Goal: Check status

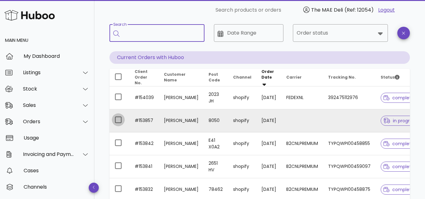
scroll to position [94, 0]
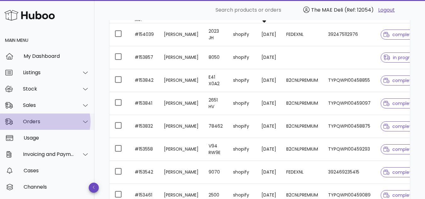
click at [35, 120] on div "Orders" at bounding box center [48, 121] width 51 height 6
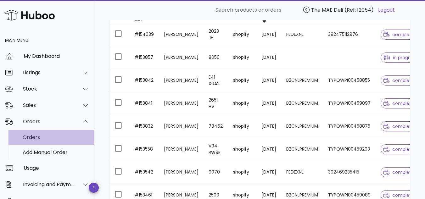
click at [33, 139] on div "Orders" at bounding box center [56, 137] width 67 height 6
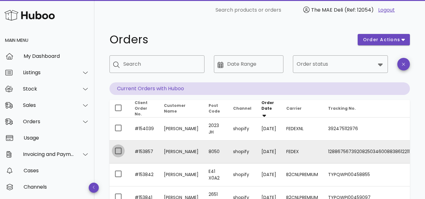
click at [117, 152] on div at bounding box center [118, 151] width 11 height 11
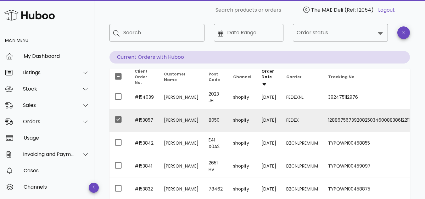
click at [360, 120] on td "1288675673920825034600883861221110" at bounding box center [371, 120] width 96 height 23
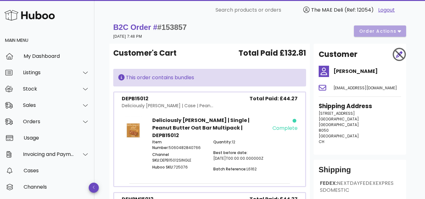
scroll to position [31, 0]
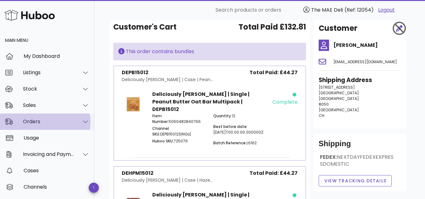
click at [47, 125] on div "Orders" at bounding box center [47, 121] width 94 height 16
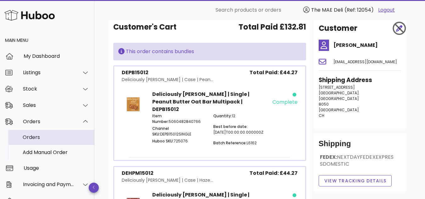
click at [46, 140] on div "Orders" at bounding box center [56, 137] width 67 height 6
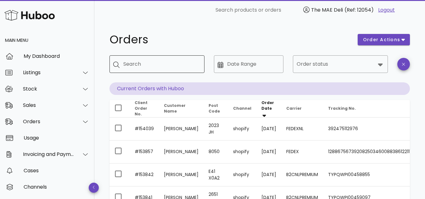
click at [162, 63] on input "Search" at bounding box center [161, 64] width 76 height 10
